Goal: Communication & Community: Answer question/provide support

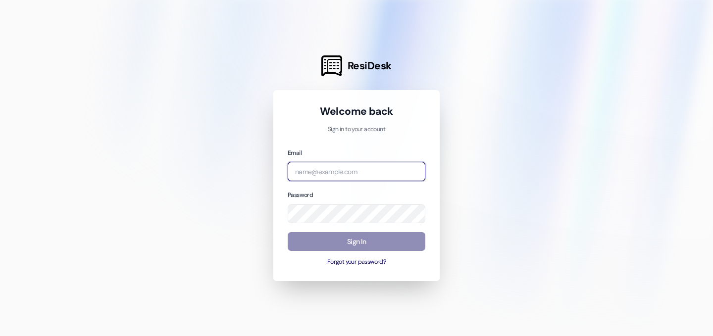
type input "[EMAIL_ADDRESS][DOMAIN_NAME]"
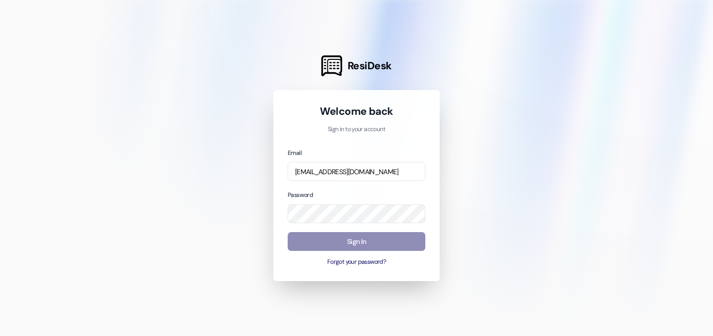
click at [342, 245] on button "Sign In" at bounding box center [357, 241] width 138 height 19
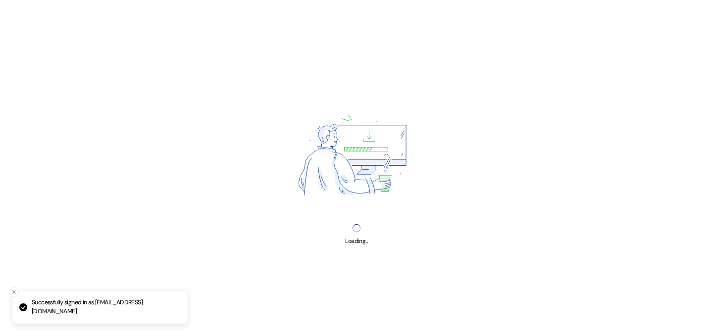
click at [343, 242] on div "Loading..." at bounding box center [356, 168] width 713 height 336
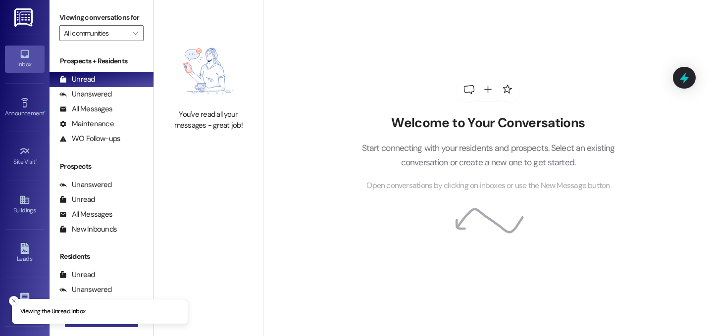
click at [129, 325] on button " New Message" at bounding box center [101, 320] width 73 height 16
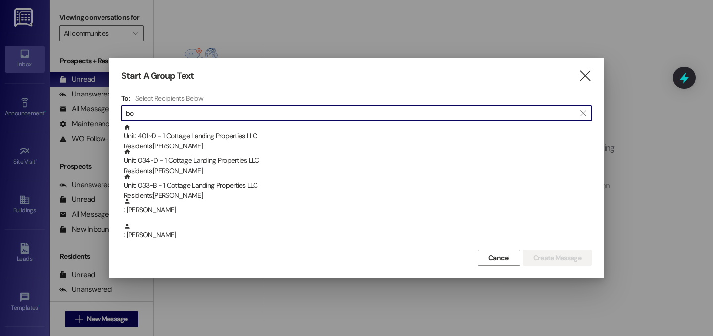
type input "b"
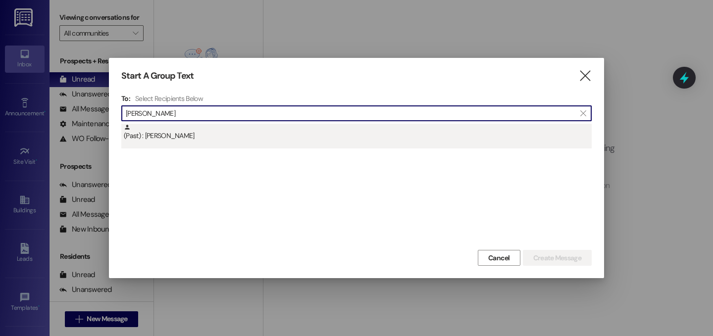
type input "emily bou"
click at [184, 142] on div "(Past) : Emily Bourg" at bounding box center [356, 136] width 471 height 25
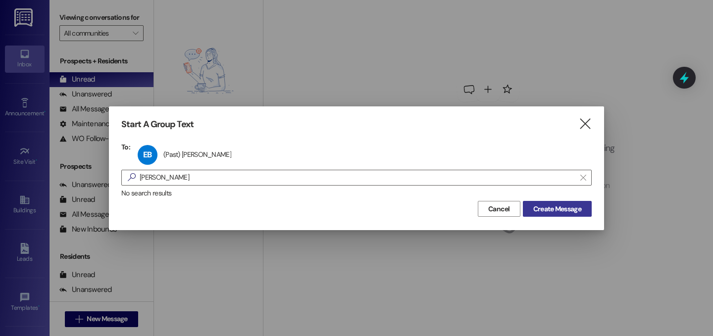
click at [573, 205] on span "Create Message" at bounding box center [558, 209] width 48 height 10
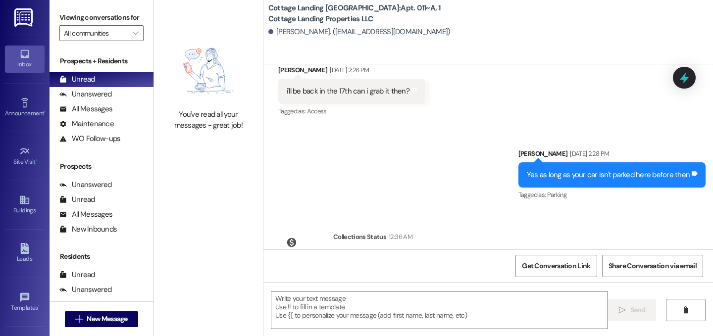
scroll to position [29701, 0]
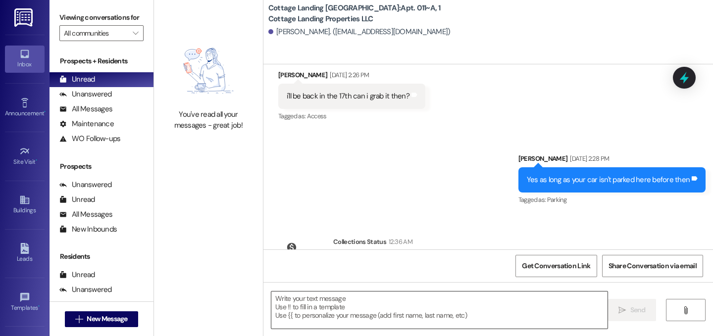
click at [360, 313] on textarea at bounding box center [440, 310] width 336 height 37
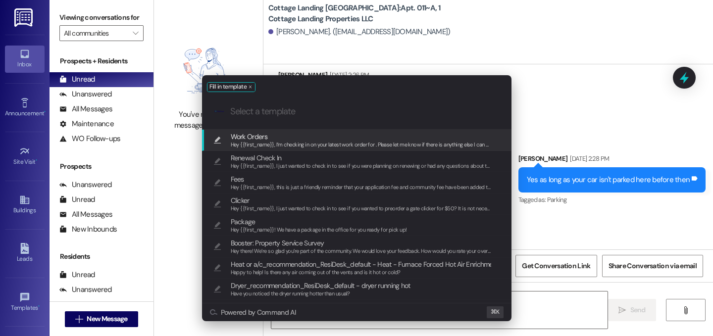
click at [290, 145] on span "Hey {{first_name}}, I’m checking in on your latest work order for . Please let …" at bounding box center [371, 144] width 280 height 7
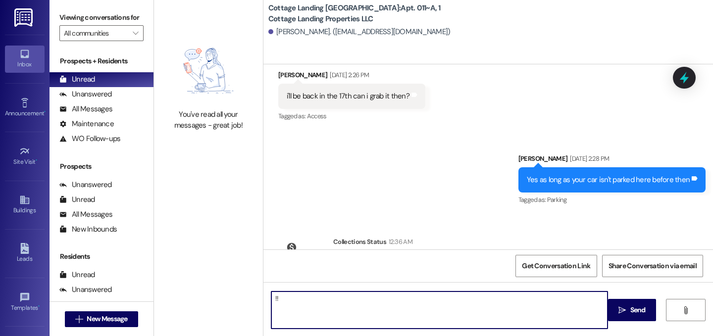
drag, startPoint x: 312, startPoint y: 316, endPoint x: 215, endPoint y: 271, distance: 107.1
click at [215, 271] on div "You've read all your messages - great job! Cottage Landing Lafayette: Apt. 011~…" at bounding box center [433, 168] width 559 height 336
type textarea "Hey {{first_name}}, I’m checking in on your latest work order for . Please let …"
type textarea "!!"
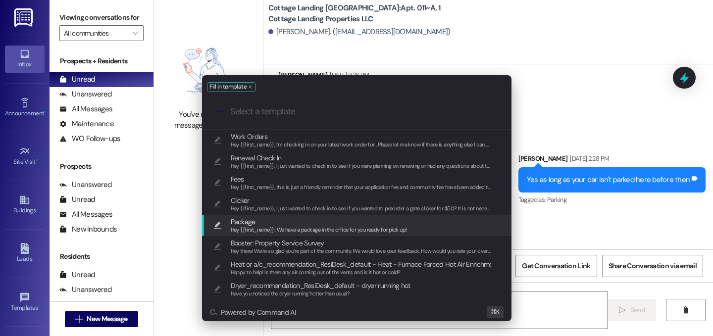
click at [258, 220] on span "Package" at bounding box center [319, 222] width 176 height 11
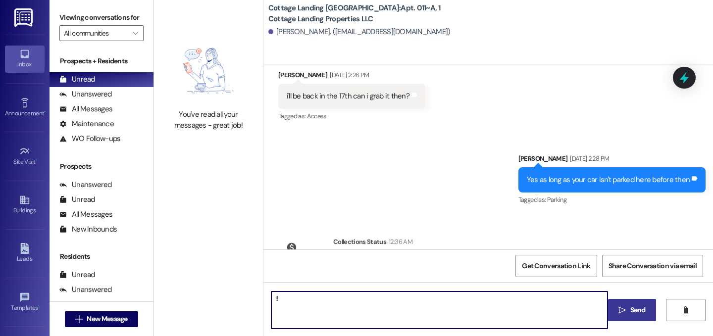
click at [634, 316] on button " Send" at bounding box center [632, 310] width 48 height 22
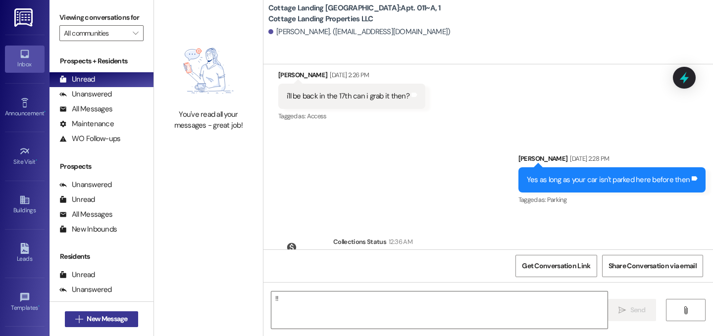
click at [109, 319] on span "New Message" at bounding box center [107, 319] width 41 height 10
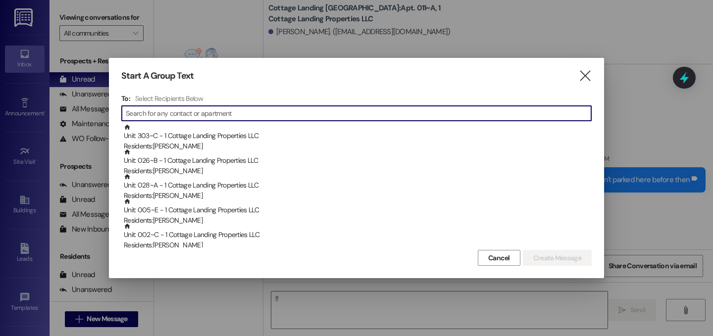
scroll to position [29530, 0]
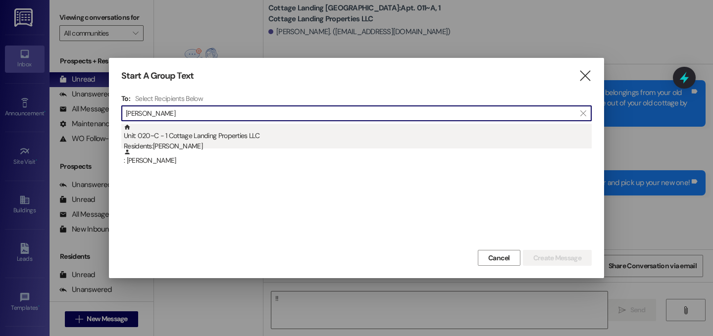
type input "muller"
click at [195, 138] on div "Unit: 020~C - 1 Cottage Landing Properties LLC Residents: Vivian Muller" at bounding box center [358, 138] width 468 height 28
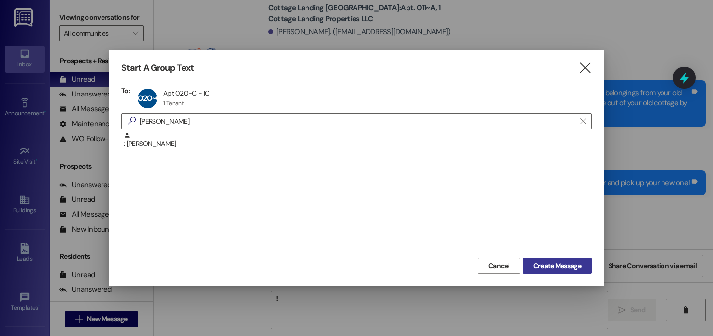
click at [553, 265] on span "Create Message" at bounding box center [558, 266] width 48 height 10
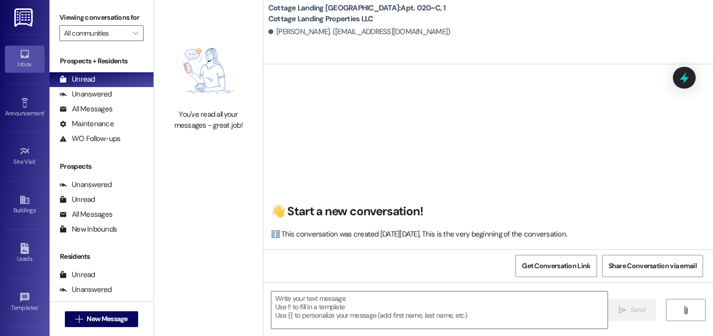
click at [409, 309] on textarea at bounding box center [440, 310] width 336 height 37
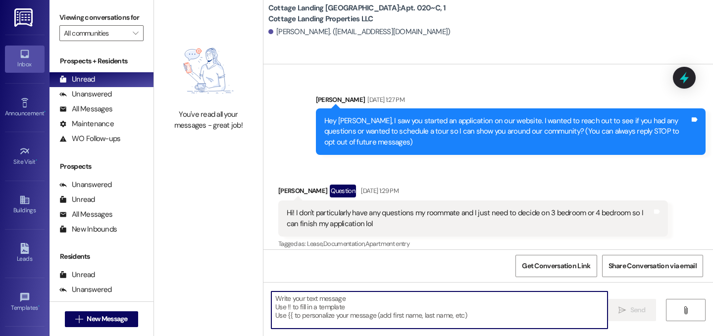
scroll to position [32881, 0]
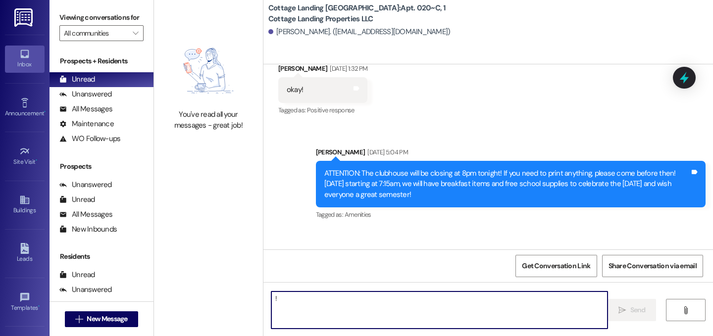
type textarea "!!"
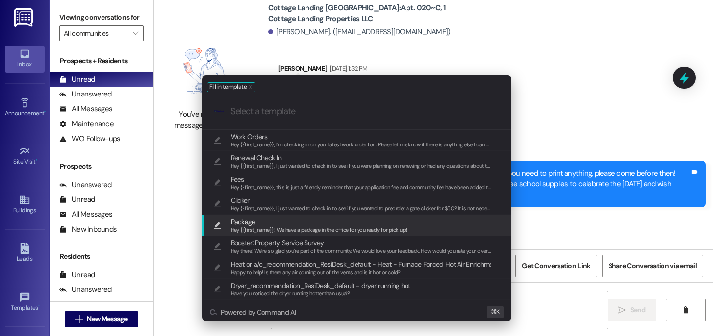
click at [289, 222] on span "Package" at bounding box center [319, 222] width 176 height 11
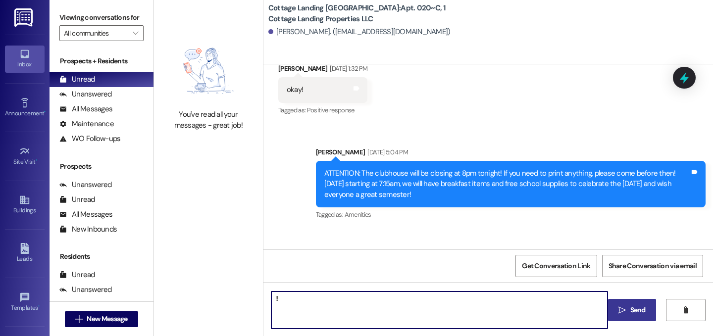
click at [632, 310] on span "Send" at bounding box center [638, 310] width 15 height 10
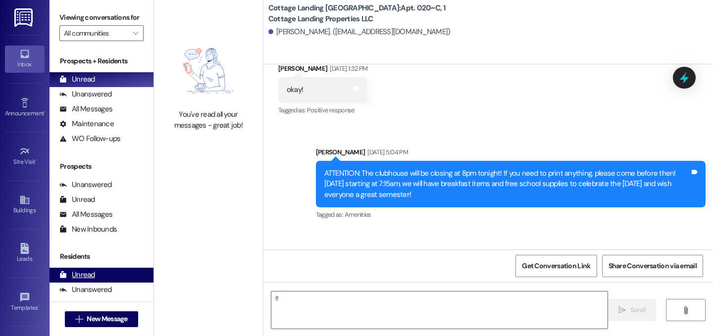
scroll to position [32684, 0]
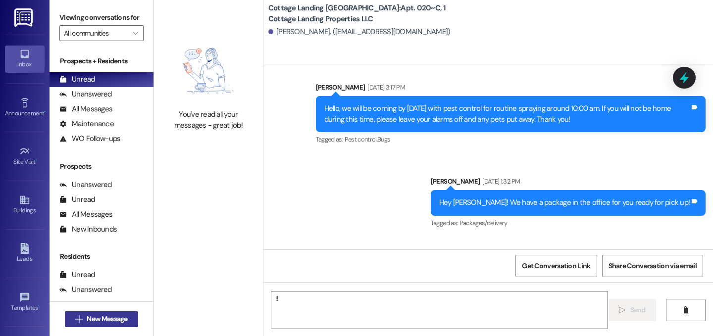
click at [109, 320] on span "New Message" at bounding box center [107, 319] width 41 height 10
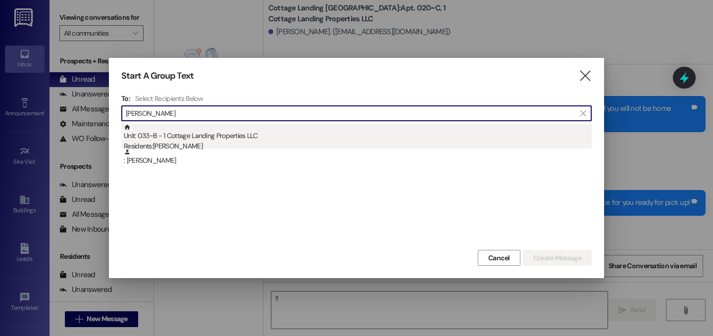
type input "boushie"
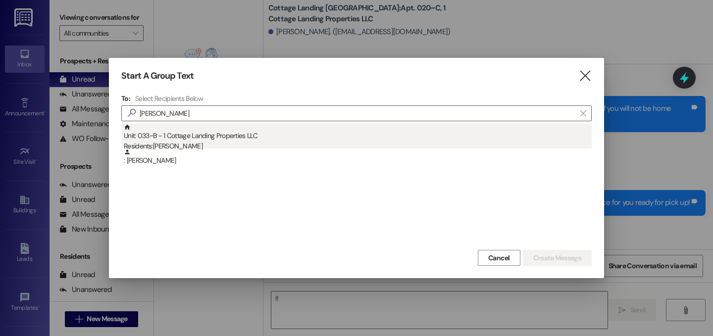
click at [201, 144] on div "Residents: Eleanor Boushie" at bounding box center [358, 146] width 468 height 10
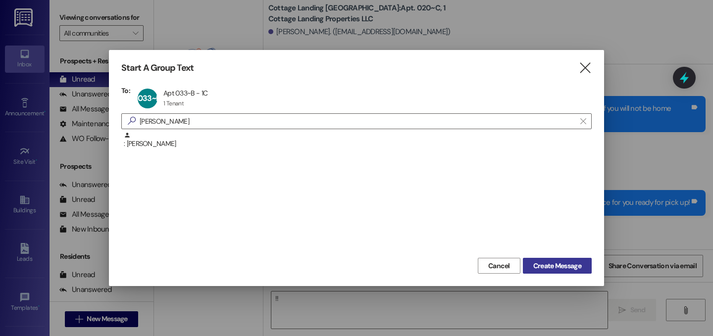
click at [541, 269] on span "Create Message" at bounding box center [558, 266] width 48 height 10
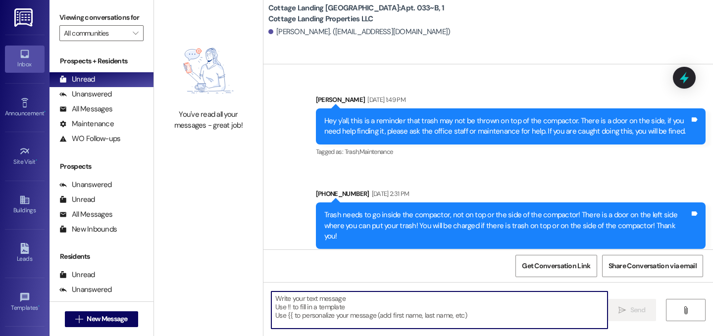
scroll to position [48961, 0]
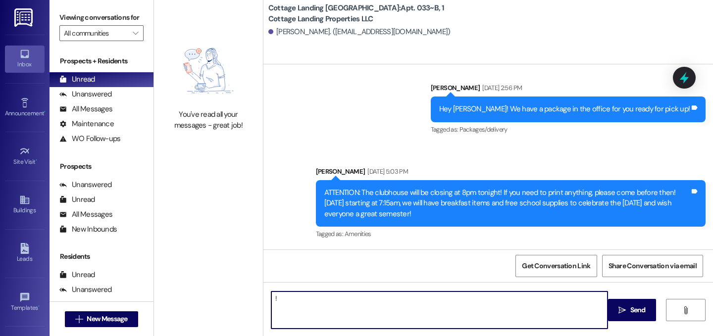
type textarea "!!"
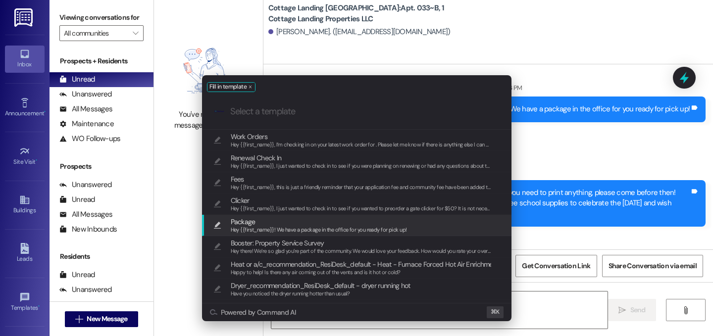
click at [267, 215] on div "Package Hey {{first_name}}! We have a package in the office for you ready for p…" at bounding box center [357, 225] width 310 height 21
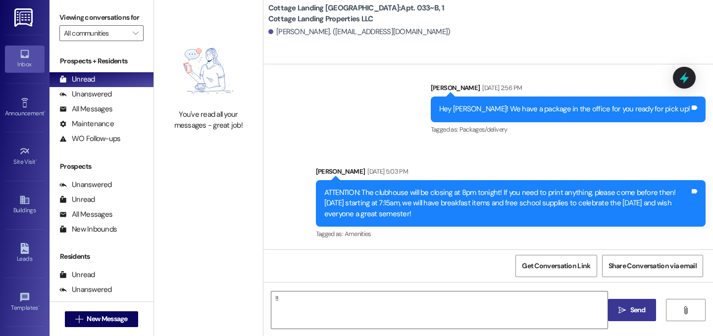
click at [617, 311] on span " Send" at bounding box center [632, 310] width 31 height 10
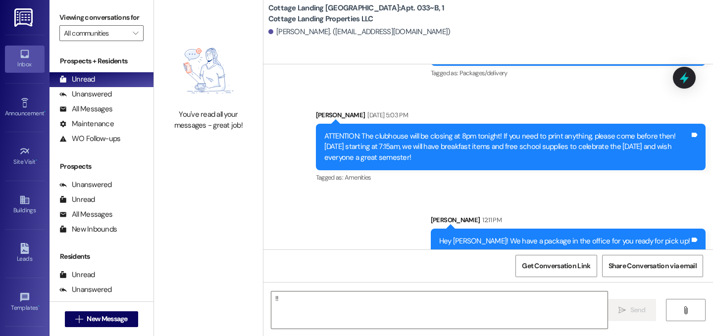
scroll to position [48702, 0]
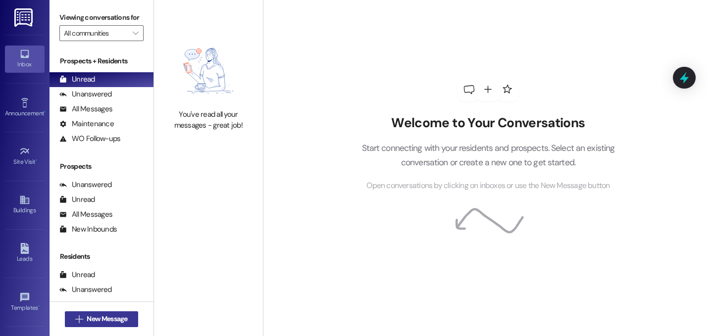
click at [118, 317] on span "New Message" at bounding box center [107, 319] width 41 height 10
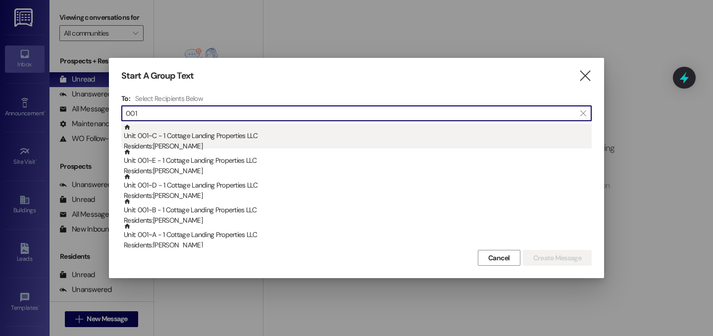
type input "001"
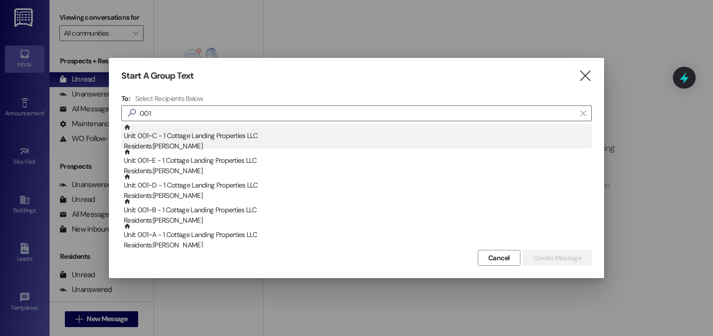
click at [180, 142] on div "Residents: Maura Calahan" at bounding box center [358, 146] width 468 height 10
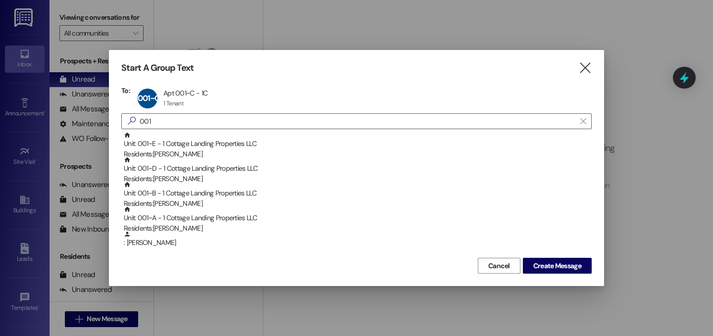
click at [180, 142] on div "Unit: 001~E - 1 Cottage Landing Properties LLC Residents: Mary Landry" at bounding box center [358, 146] width 468 height 28
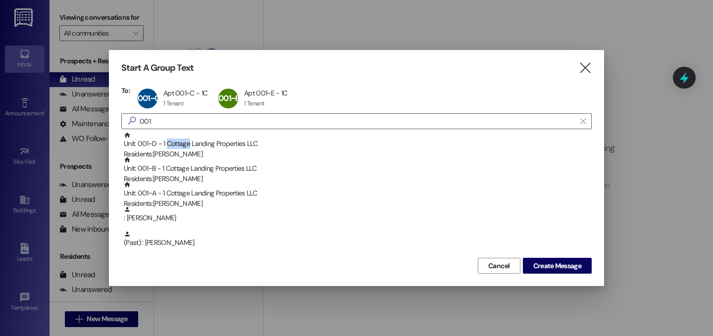
click at [180, 142] on div "Unit: 001~D - 1 Cottage Landing Properties LLC Residents: Bailey Tibbett" at bounding box center [358, 146] width 468 height 28
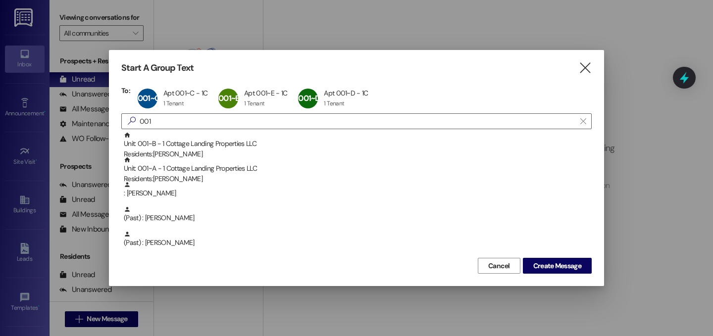
click at [180, 142] on div "Unit: 001~B - 1 Cottage Landing Properties LLC Residents: Anna Bailey" at bounding box center [358, 146] width 468 height 28
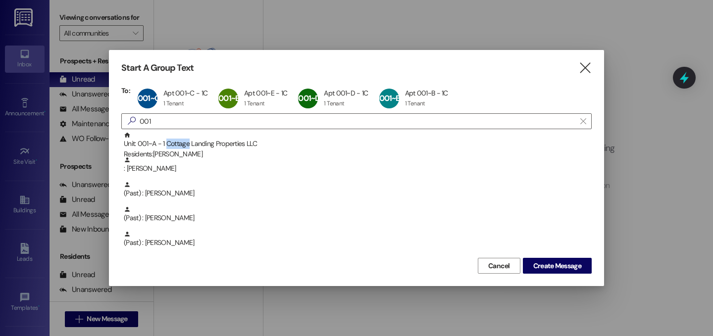
click at [180, 142] on div "Unit: 001~A - 1 Cottage Landing Properties LLC Residents: Allison Webb" at bounding box center [358, 146] width 468 height 28
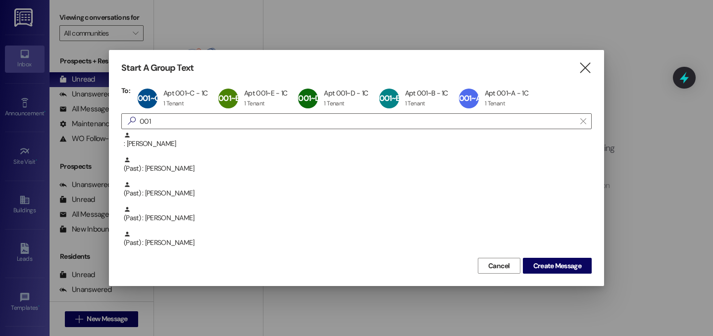
click at [568, 265] on span "Create Message" at bounding box center [558, 266] width 48 height 10
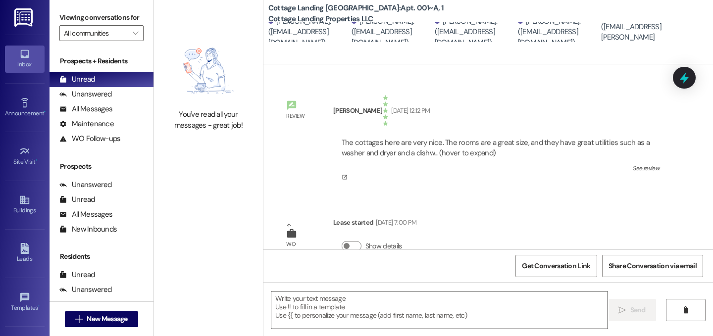
click at [344, 297] on textarea at bounding box center [440, 310] width 336 height 37
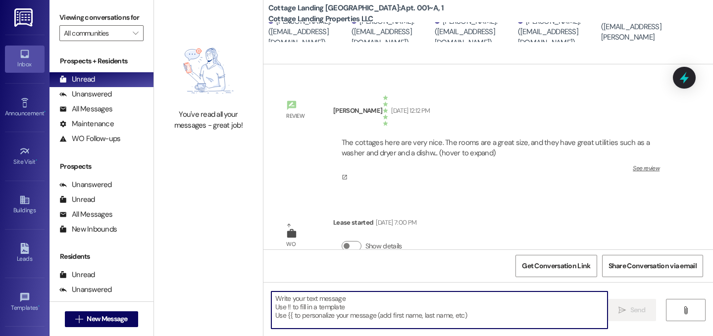
scroll to position [354, 0]
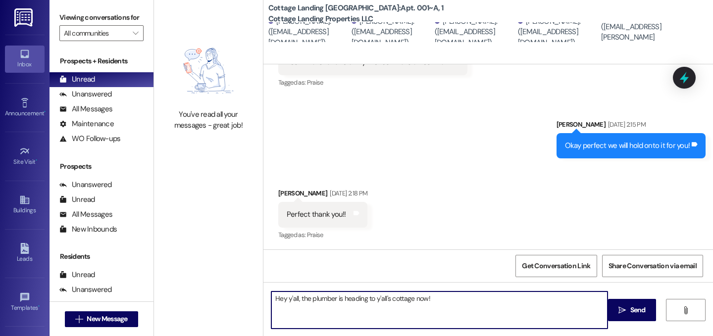
type textarea "Hey y'all, the plumber is heading to y'all's cottage now!"
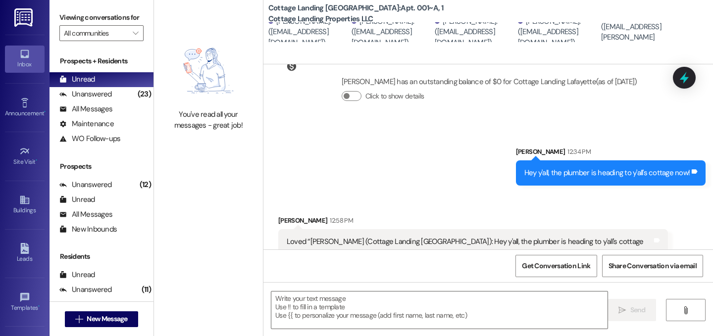
scroll to position [906, 0]
